Goal: Transaction & Acquisition: Purchase product/service

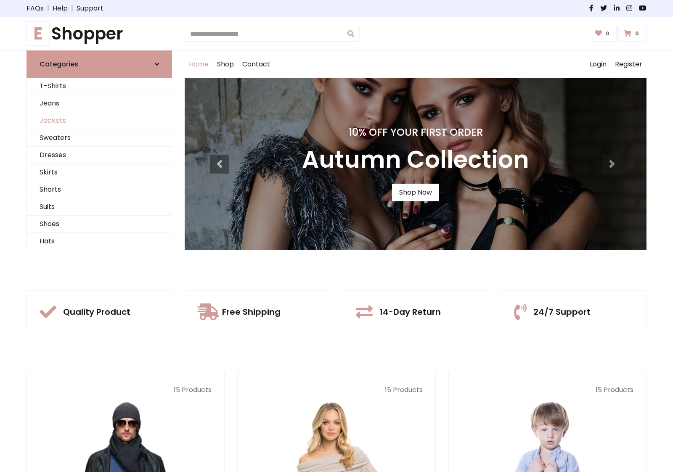
click at [99, 121] on link "Jackets" at bounding box center [99, 120] width 145 height 17
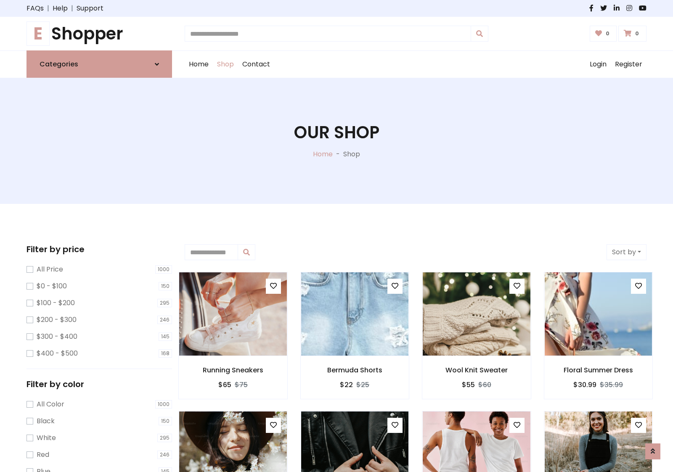
scroll to position [380, 0]
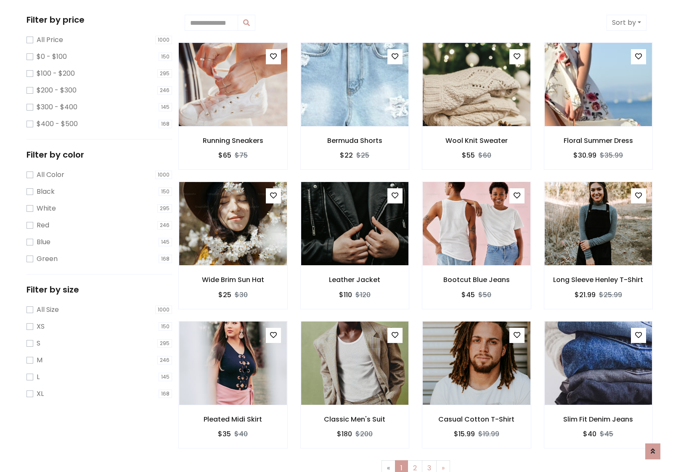
scroll to position [0, 0]
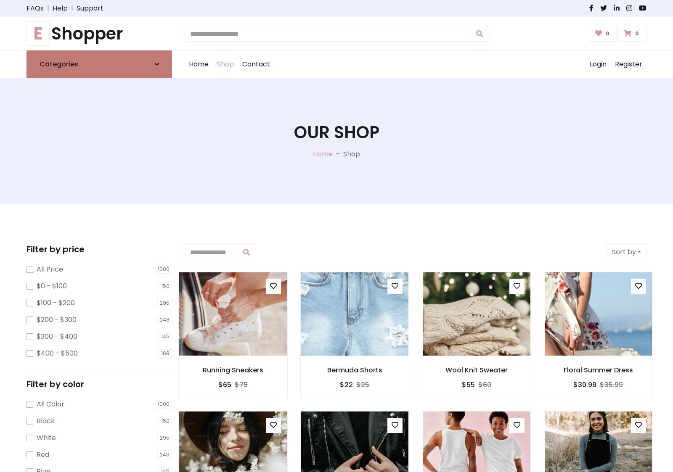
click at [99, 64] on link "Categories" at bounding box center [98, 63] width 145 height 27
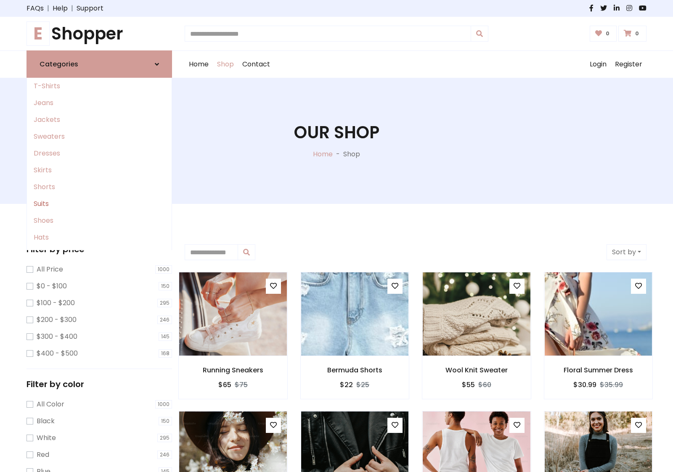
click at [99, 204] on link "Suits" at bounding box center [99, 203] width 145 height 17
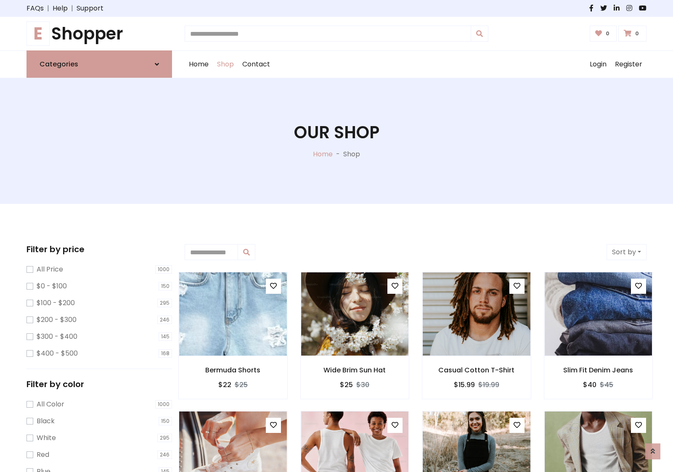
scroll to position [464, 0]
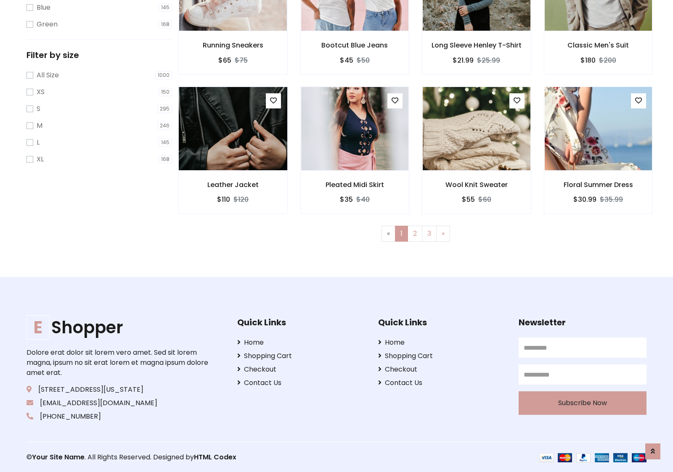
click at [232, 128] on img at bounding box center [232, 129] width 129 height 202
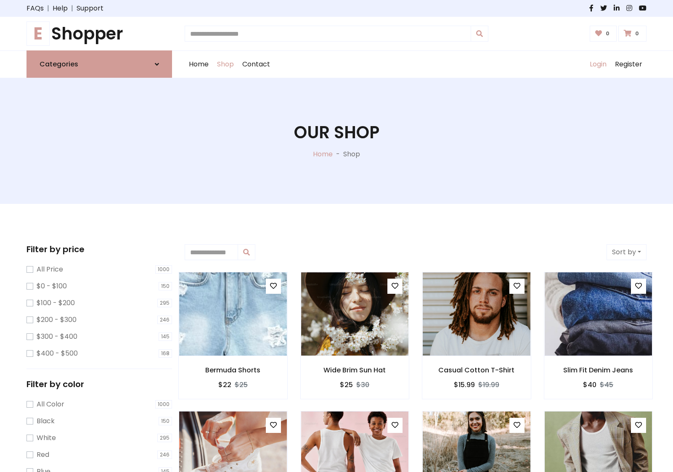
click at [597, 64] on link "Login" at bounding box center [597, 64] width 25 height 27
click at [157, 64] on icon at bounding box center [157, 64] width 4 height 7
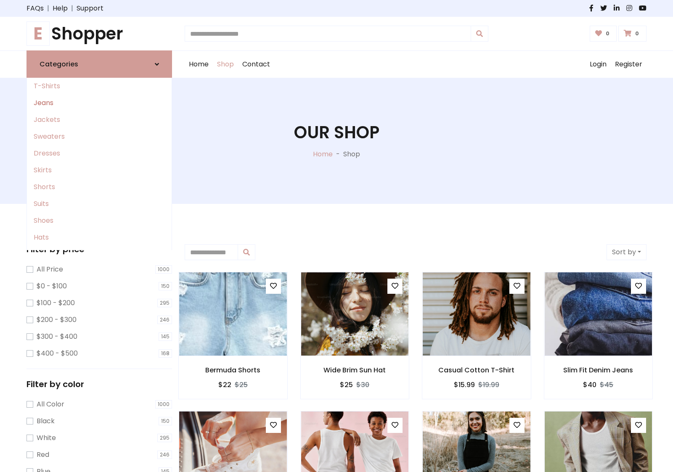
click at [99, 103] on link "Jeans" at bounding box center [99, 103] width 145 height 17
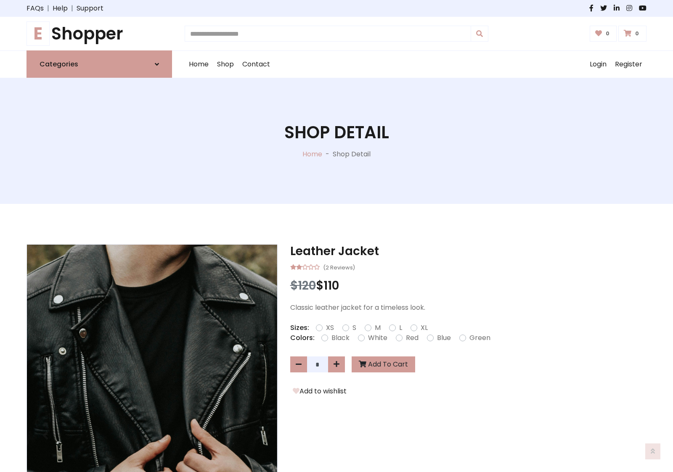
scroll to position [728, 0]
